Goal: Task Accomplishment & Management: Manage account settings

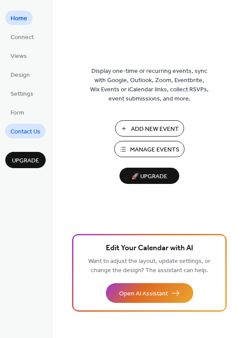
click at [24, 129] on span "Contact Us" at bounding box center [26, 131] width 30 height 9
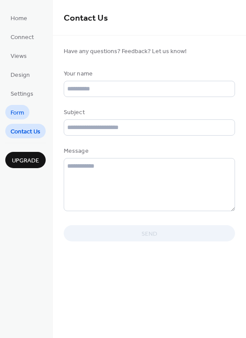
click at [18, 113] on span "Form" at bounding box center [18, 112] width 14 height 9
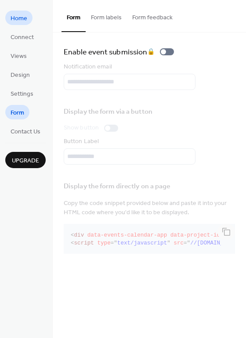
click at [11, 22] on span "Home" at bounding box center [19, 18] width 17 height 9
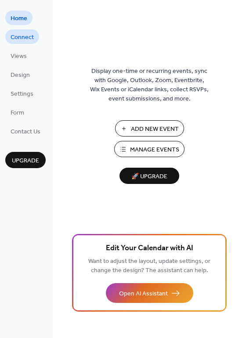
click at [28, 38] on span "Connect" at bounding box center [22, 37] width 23 height 9
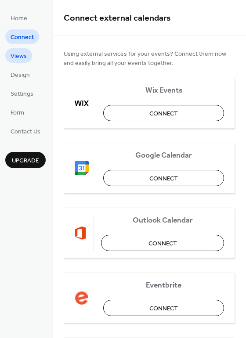
click at [17, 58] on span "Views" at bounding box center [19, 56] width 16 height 9
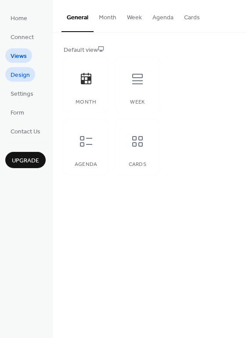
click at [22, 73] on span "Design" at bounding box center [20, 75] width 19 height 9
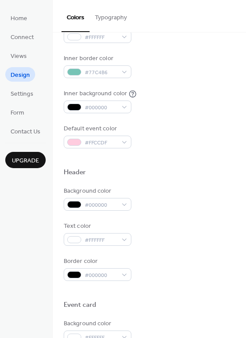
scroll to position [176, 0]
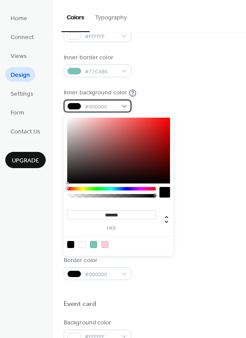
click at [98, 107] on span "#000000" at bounding box center [101, 106] width 32 height 9
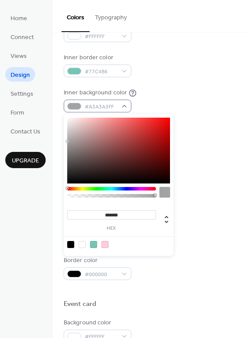
type input "*******"
drag, startPoint x: 67, startPoint y: 181, endPoint x: 65, endPoint y: 109, distance: 72.4
click at [65, 109] on body "Home Connect Views Design Settings Form Contact Us Upgrade Design Upgrade Color…" at bounding box center [123, 169] width 246 height 338
click at [194, 120] on div "Background color #FFFFFF Text color #000000 Border color #FFFFFF Inner border c…" at bounding box center [149, 48] width 171 height 200
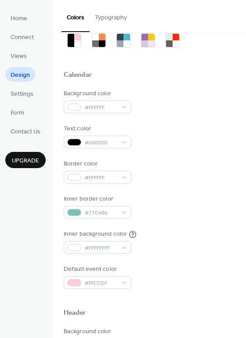
scroll to position [0, 0]
